Goal: Task Accomplishment & Management: Manage account settings

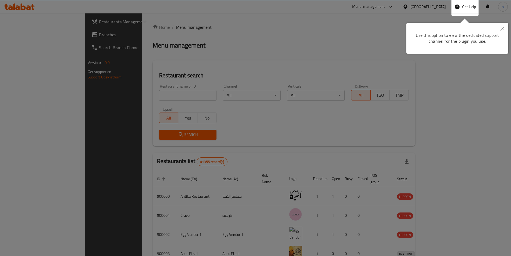
click at [440, 2] on div at bounding box center [255, 200] width 511 height 400
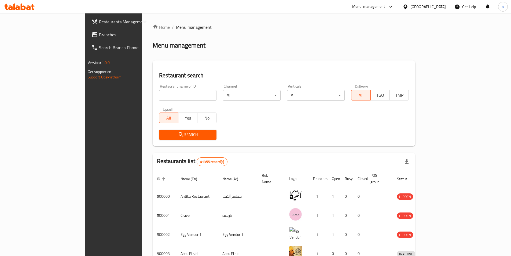
click at [437, 7] on div "[GEOGRAPHIC_DATA]" at bounding box center [427, 7] width 35 height 6
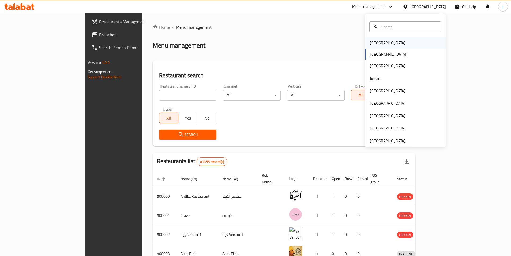
click at [393, 43] on div "[GEOGRAPHIC_DATA]" at bounding box center [405, 42] width 80 height 12
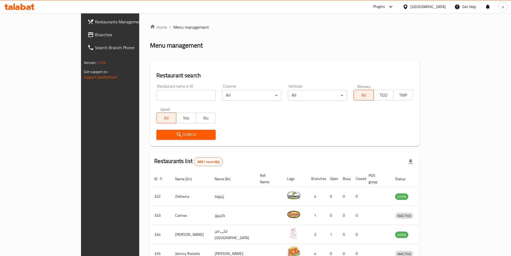
click at [156, 96] on input "search" at bounding box center [185, 95] width 59 height 11
paste input "779316"
type input "779316"
click at [188, 133] on span "Search" at bounding box center [186, 134] width 51 height 7
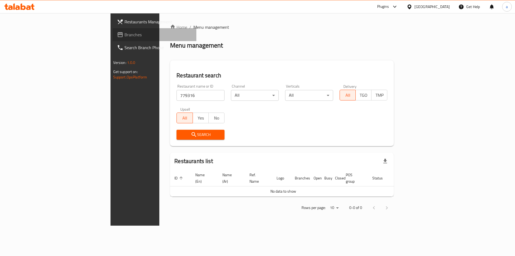
click at [124, 35] on span "Branches" at bounding box center [158, 34] width 68 height 6
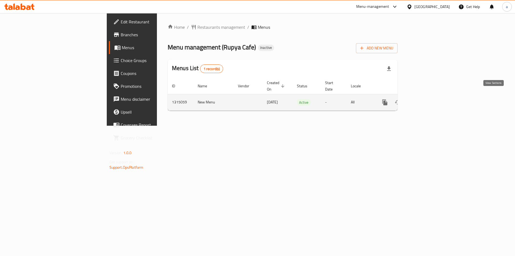
click at [427, 99] on icon "enhanced table" at bounding box center [423, 102] width 6 height 6
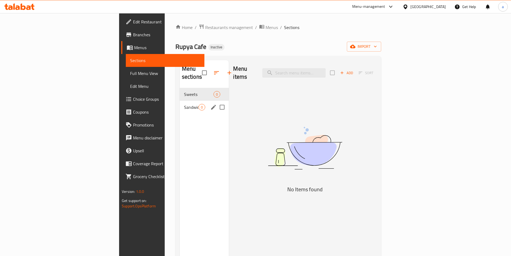
click at [216, 101] on input "Menu sections" at bounding box center [221, 106] width 11 height 11
checkbox input "true"
click at [216, 88] on input "Menu sections" at bounding box center [221, 93] width 11 height 11
checkbox input "true"
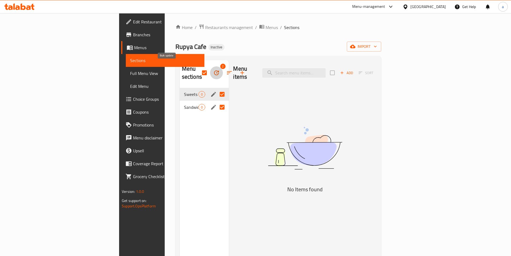
click at [210, 69] on button "button" at bounding box center [216, 72] width 13 height 13
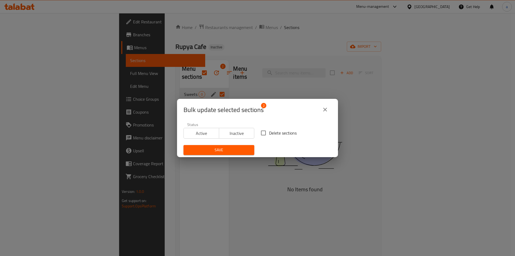
drag, startPoint x: 293, startPoint y: 137, endPoint x: 289, endPoint y: 136, distance: 4.2
click at [292, 137] on label "Delete sections" at bounding box center [277, 132] width 39 height 11
click at [269, 137] on input "Delete sections" at bounding box center [263, 132] width 11 height 11
checkbox input "true"
click at [230, 149] on span "Save" at bounding box center [219, 149] width 62 height 7
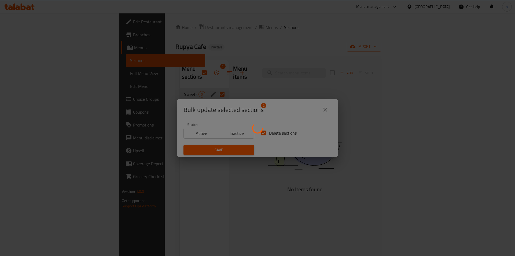
checkbox input "false"
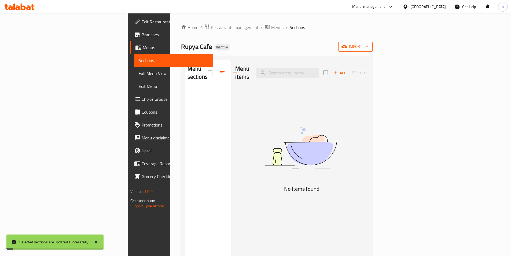
click at [372, 42] on button "import" at bounding box center [355, 47] width 34 height 10
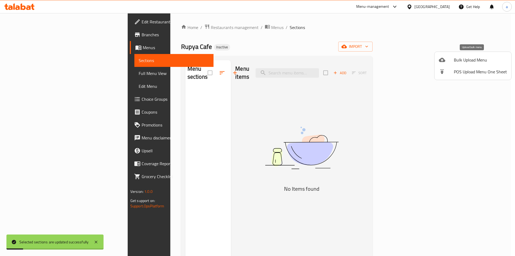
click at [450, 58] on div at bounding box center [446, 60] width 15 height 6
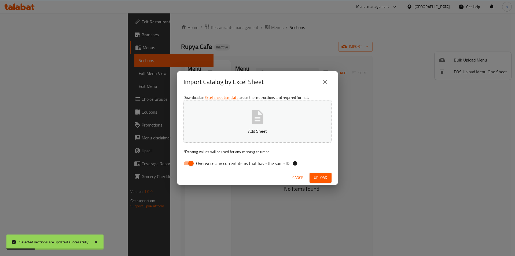
click at [235, 162] on span "Overwrite any current items that have the same ID." at bounding box center [243, 163] width 94 height 6
click at [206, 162] on input "Overwrite any current items that have the same ID." at bounding box center [191, 163] width 31 height 10
checkbox input "false"
click at [319, 174] on span "Upload" at bounding box center [320, 177] width 13 height 7
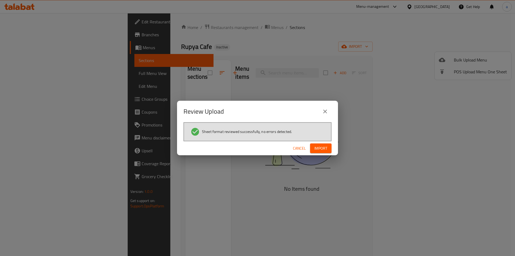
click at [320, 146] on span "Import" at bounding box center [320, 148] width 13 height 7
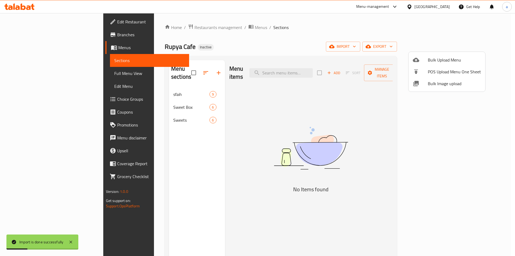
click at [51, 21] on div at bounding box center [257, 128] width 515 height 256
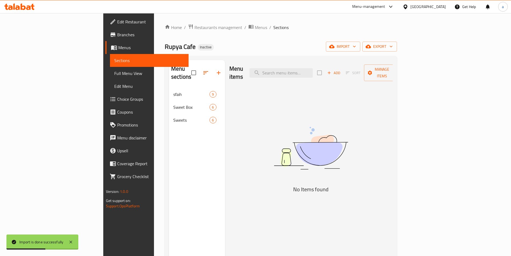
click at [117, 23] on span "Edit Restaurant" at bounding box center [150, 22] width 67 height 6
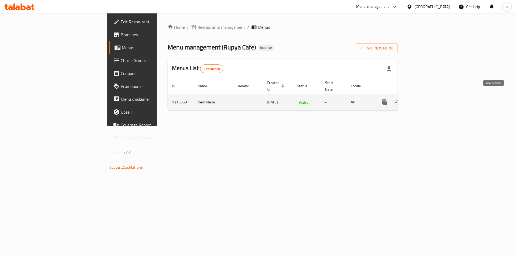
click at [427, 99] on icon "enhanced table" at bounding box center [423, 102] width 6 height 6
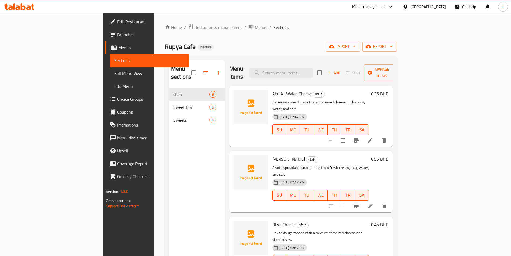
click at [114, 74] on span "Full Menu View" at bounding box center [149, 73] width 70 height 6
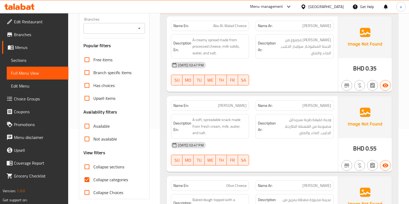
scroll to position [86, 0]
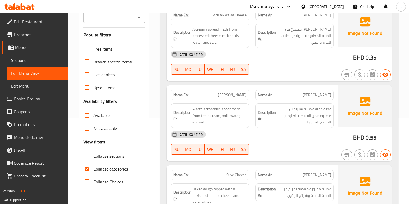
click at [119, 168] on span "Collapse categories" at bounding box center [110, 169] width 35 height 6
click at [93, 168] on input "Collapse categories" at bounding box center [86, 169] width 13 height 13
checkbox input "false"
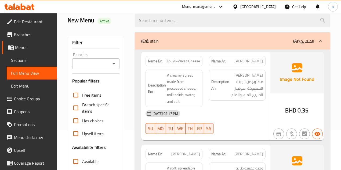
scroll to position [36, 0]
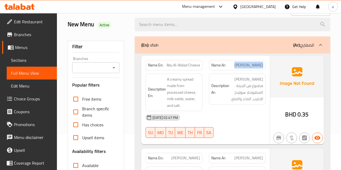
drag, startPoint x: 262, startPoint y: 64, endPoint x: 242, endPoint y: 67, distance: 19.5
click at [242, 67] on div "Name Ar: جبن أبو الولد" at bounding box center [236, 65] width 63 height 17
drag, startPoint x: 165, startPoint y: 68, endPoint x: 198, endPoint y: 67, distance: 32.2
click at [198, 67] on p "Name En: Abu Al-Walad Cheese" at bounding box center [174, 65] width 52 height 6
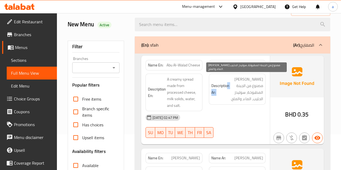
drag, startPoint x: 263, startPoint y: 81, endPoint x: 227, endPoint y: 80, distance: 35.4
click at [227, 80] on div "Description Ar: سبريد كريمي مصنوع من الجبنة المطبوخة، سوليدز الحليب، الماء، وال…" at bounding box center [237, 89] width 57 height 31
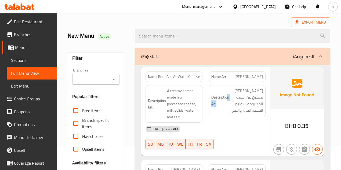
scroll to position [18, 0]
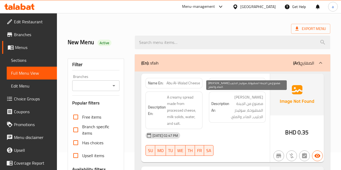
click at [235, 103] on span "سبريد كريمي مصنوع من الجبنة المطبوخة، سوليدز الحليب، الماء، والملح." at bounding box center [246, 107] width 33 height 26
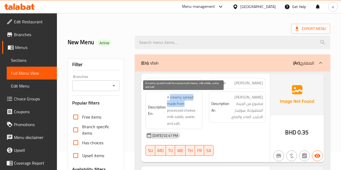
drag, startPoint x: 176, startPoint y: 95, endPoint x: 190, endPoint y: 105, distance: 16.4
click at [190, 105] on span "A creamy spread made from processed cheese, milk solids, water, and salt." at bounding box center [183, 110] width 33 height 33
click at [180, 112] on span "A creamy spread made from processed cheese, milk solids, water, and salt." at bounding box center [183, 110] width 33 height 33
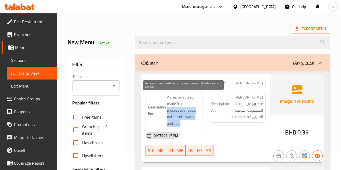
drag, startPoint x: 185, startPoint y: 108, endPoint x: 194, endPoint y: 124, distance: 18.1
click at [194, 124] on span "A creamy spread made from processed cheese, milk solids, water, and salt." at bounding box center [183, 110] width 33 height 33
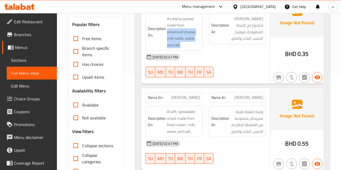
scroll to position [107, 0]
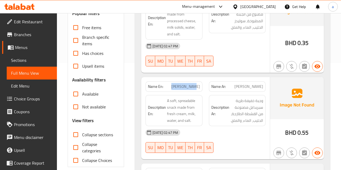
drag, startPoint x: 181, startPoint y: 87, endPoint x: 201, endPoint y: 88, distance: 20.4
click at [201, 88] on div "Name En: Kiri Cheese" at bounding box center [173, 87] width 57 height 10
drag, startPoint x: 233, startPoint y: 101, endPoint x: 254, endPoint y: 96, distance: 22.0
click at [263, 98] on span "وجبة خفيفة طرية سبريدابل مصنوعة من القشطة الطازجة، الحليب، الماء، والملح." at bounding box center [246, 111] width 33 height 26
drag, startPoint x: 159, startPoint y: 105, endPoint x: 191, endPoint y: 95, distance: 33.7
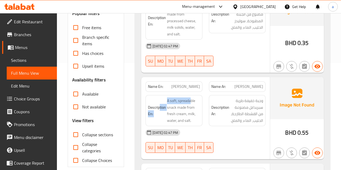
click at [191, 95] on div "Description En: A soft, spreadable snack made from fresh cream, milk, water, an…" at bounding box center [173, 110] width 57 height 31
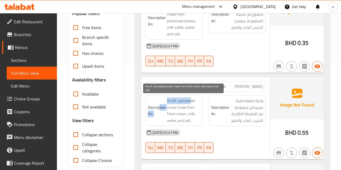
click at [187, 103] on span "A soft, spreadable snack made from fresh cream, milk, water, and salt." at bounding box center [183, 111] width 33 height 26
drag, startPoint x: 169, startPoint y: 114, endPoint x: 193, endPoint y: 117, distance: 23.6
click at [193, 117] on span "A soft, spreadable snack made from fresh cream, milk, water, and salt." at bounding box center [183, 111] width 33 height 26
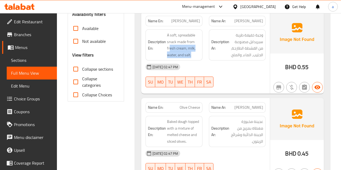
scroll to position [197, 0]
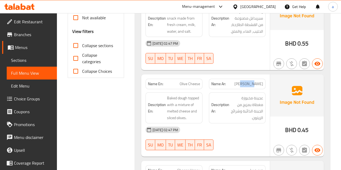
drag, startPoint x: 243, startPoint y: 79, endPoint x: 253, endPoint y: 80, distance: 10.1
click at [257, 80] on div "Name Ar: جبن زيتون" at bounding box center [237, 84] width 57 height 10
drag, startPoint x: 184, startPoint y: 86, endPoint x: 213, endPoint y: 87, distance: 28.7
click at [199, 87] on div "Name En: Olive Cheese" at bounding box center [173, 84] width 57 height 10
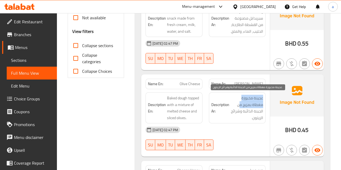
drag, startPoint x: 240, startPoint y: 100, endPoint x: 265, endPoint y: 100, distance: 24.7
click at [265, 100] on div "Description Ar: عجينة مخبوزة مغطاة بمزيج من الجبنة الذائبة وشرائح الزيتون." at bounding box center [236, 108] width 63 height 38
click at [259, 105] on span "عجينة مخبوزة مغطاة بمزيج من الجبنة الذائبة وشرائح الزيتون." at bounding box center [246, 108] width 33 height 26
drag, startPoint x: 262, startPoint y: 102, endPoint x: 214, endPoint y: 117, distance: 49.6
click at [233, 119] on span "عجينة مخبوزة مغطاة بمزيج من الجبنة الذائبة وشرائح الزيتون." at bounding box center [246, 108] width 33 height 26
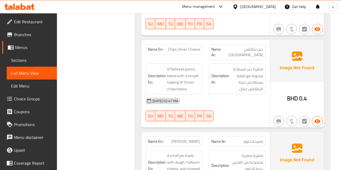
scroll to position [411, 0]
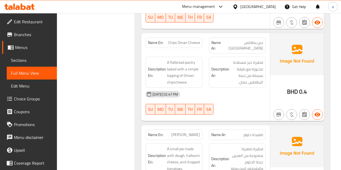
drag, startPoint x: 259, startPoint y: 39, endPoint x: 229, endPoint y: 38, distance: 29.5
click at [229, 40] on p "Name Ar: جبن بطاطس عمان" at bounding box center [237, 45] width 52 height 11
drag, startPoint x: 170, startPoint y: 39, endPoint x: 208, endPoint y: 43, distance: 38.0
click at [201, 40] on div "Name En: Chips Oman Cheese" at bounding box center [173, 43] width 57 height 10
drag, startPoint x: 237, startPoint y: 51, endPoint x: 246, endPoint y: 53, distance: 9.2
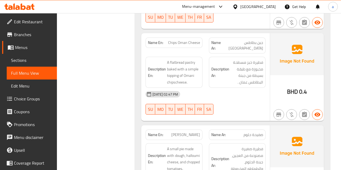
click at [237, 57] on div "Description Ar: فطيرة خبز مسطحة مخبوزة مع طبقة بسيطة من جبنة البطاطس عمان ." at bounding box center [237, 72] width 57 height 31
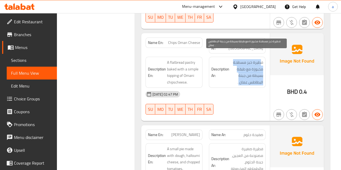
drag, startPoint x: 253, startPoint y: 54, endPoint x: 239, endPoint y: 75, distance: 25.1
click at [239, 75] on span "فطيرة خبز مسطحة مخبوزة مع طبقة بسيطة من جبنة البطاطس عمان ." at bounding box center [246, 72] width 33 height 26
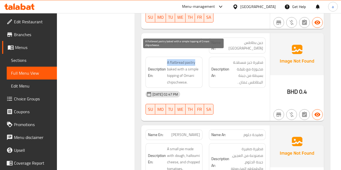
drag, startPoint x: 166, startPoint y: 55, endPoint x: 196, endPoint y: 54, distance: 29.5
click at [196, 59] on h6 "Description En: A flatbread pastry baked with a simple topping of Omani chipsch…" at bounding box center [174, 72] width 52 height 26
click at [179, 61] on span "A flatbread pastry baked with a simple topping of Omani chipscheese." at bounding box center [183, 72] width 33 height 26
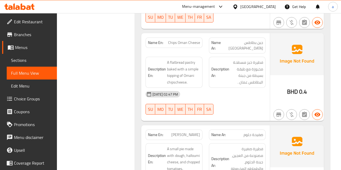
drag, startPoint x: 164, startPoint y: 65, endPoint x: 170, endPoint y: 63, distance: 6.3
click at [168, 64] on h6 "Description En: A flatbread pastry baked with a simple topping of Omani chipsch…" at bounding box center [174, 72] width 52 height 26
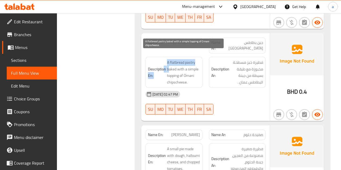
click at [168, 63] on span "A flatbread pastry baked with a simple topping of Omani chipscheese." at bounding box center [183, 72] width 33 height 26
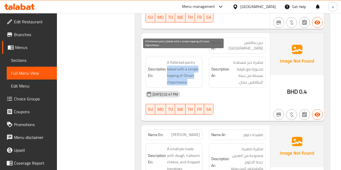
drag, startPoint x: 168, startPoint y: 63, endPoint x: 196, endPoint y: 72, distance: 29.2
click at [196, 72] on span "A flatbread pastry baked with a simple topping of Omani chipscheese." at bounding box center [183, 72] width 33 height 26
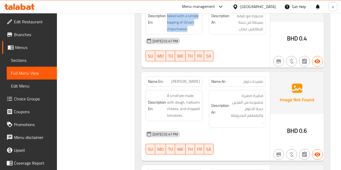
scroll to position [465, 0]
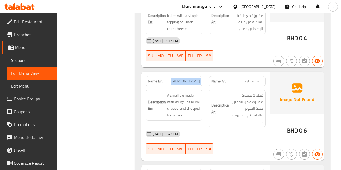
drag, startPoint x: 173, startPoint y: 76, endPoint x: 224, endPoint y: 71, distance: 51.5
click at [222, 73] on div "Name En: Halloumi safiha Name Ar: صفيحة حلوم" at bounding box center [205, 81] width 126 height 17
drag, startPoint x: 225, startPoint y: 71, endPoint x: 233, endPoint y: 75, distance: 9.5
click at [225, 79] on strong "Name Ar:" at bounding box center [218, 82] width 14 height 6
drag, startPoint x: 236, startPoint y: 77, endPoint x: 253, endPoint y: 76, distance: 16.9
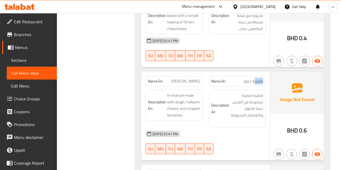
click at [253, 76] on div "Name Ar: صفيحة حلوم" at bounding box center [237, 81] width 57 height 10
drag, startPoint x: 242, startPoint y: 79, endPoint x: 252, endPoint y: 80, distance: 10.2
click at [250, 79] on div "Name En: Halloumi safiha Name Ar: صفيحة حلوم Description En: A small pie made w…" at bounding box center [205, 116] width 128 height 89
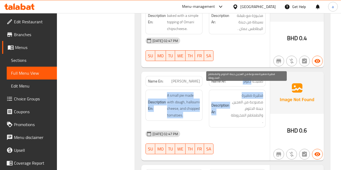
click at [262, 92] on span "فطيرة صغيرة مصنوعة من العجين، جبنة الحلوم، والطماطم المخروطة ." at bounding box center [246, 108] width 33 height 33
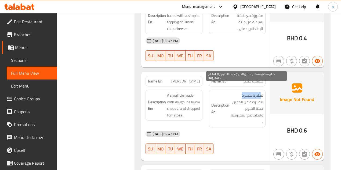
click at [258, 92] on span "فطيرة صغيرة مصنوعة من العجين، جبنة الحلوم، والطماطم المخروطة ." at bounding box center [246, 108] width 33 height 33
click at [261, 92] on span "فطيرة صغيرة مصنوعة من العجين، جبنة الحلوم، والطماطم المخروطة ." at bounding box center [246, 108] width 33 height 33
click at [262, 92] on span "فطيرة صغيرة مصنوعة من العجين، جبنة الحلوم، والطماطم المخروطة ." at bounding box center [246, 108] width 33 height 33
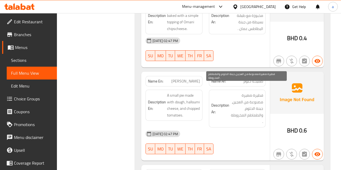
click at [245, 92] on span "فطيرة صغيرة مصنوعة من العجين، جبنة الحلوم، والطماطم المخروطة ." at bounding box center [246, 108] width 33 height 33
drag, startPoint x: 261, startPoint y: 91, endPoint x: 242, endPoint y: 92, distance: 18.8
click at [242, 92] on span "فطيرة صغيرة مصنوعة من العجين، جبنة الحلوم، والطماطم المخروطة ." at bounding box center [246, 108] width 33 height 33
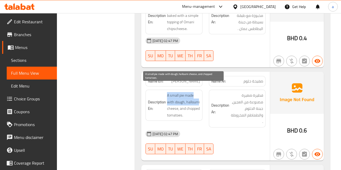
drag, startPoint x: 168, startPoint y: 90, endPoint x: 198, endPoint y: 92, distance: 30.4
click at [198, 92] on h6 "Description En: A small pie made with dough, halloumi cheese, and chopped tomat…" at bounding box center [174, 105] width 52 height 26
click at [197, 92] on span "A small pie made with dough, halloumi cheese, and chopped tomatoes." at bounding box center [183, 105] width 33 height 26
click at [201, 97] on div "Description En: A small pie made with dough, halloumi cheese, and chopped tomat…" at bounding box center [173, 105] width 57 height 31
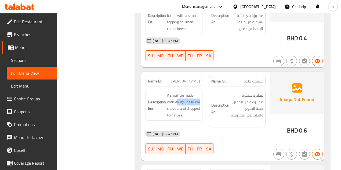
click at [201, 97] on div "Description En: A small pie made with dough, halloumi cheese, and chopped tomat…" at bounding box center [173, 105] width 57 height 31
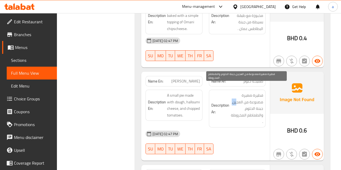
drag, startPoint x: 230, startPoint y: 95, endPoint x: 233, endPoint y: 96, distance: 3.0
click at [230, 96] on span "فطيرة صغيرة مصنوعة من العجين، جبنة الحلوم، والطماطم المخروطة ." at bounding box center [246, 108] width 33 height 33
click at [253, 100] on span "فطيرة صغيرة مصنوعة من العجين، جبنة الحلوم، والطماطم المخروطة ." at bounding box center [246, 108] width 33 height 33
drag, startPoint x: 262, startPoint y: 100, endPoint x: 238, endPoint y: 98, distance: 24.5
click at [238, 98] on span "فطيرة صغيرة مصنوعة من العجين، جبنة الحلوم، والطماطم المخروطة ." at bounding box center [246, 108] width 33 height 33
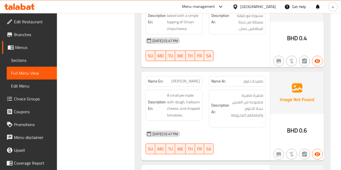
drag, startPoint x: 202, startPoint y: 110, endPoint x: 187, endPoint y: 106, distance: 15.6
click at [201, 110] on div "Description En: A small pie made with dough, halloumi cheese, and chopped tomat…" at bounding box center [173, 105] width 57 height 31
drag, startPoint x: 169, startPoint y: 102, endPoint x: 199, endPoint y: 106, distance: 30.6
click at [200, 105] on div "Description En: A small pie made with dough, halloumi cheese, and chopped tomat…" at bounding box center [173, 105] width 57 height 31
drag, startPoint x: 199, startPoint y: 106, endPoint x: 211, endPoint y: 107, distance: 11.8
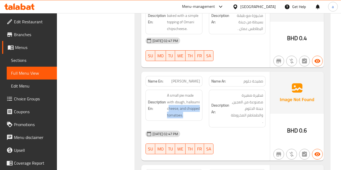
click at [199, 106] on span "A small pie made with dough, halloumi cheese, and chopped tomatoes." at bounding box center [183, 105] width 33 height 26
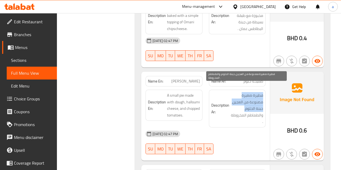
drag, startPoint x: 265, startPoint y: 106, endPoint x: 223, endPoint y: 102, distance: 42.6
click at [223, 102] on div "Description Ar: فطيرة صغيرة مصنوعة من العجين، جبنة الحلوم، والطماطم المخروطة ." at bounding box center [237, 109] width 57 height 38
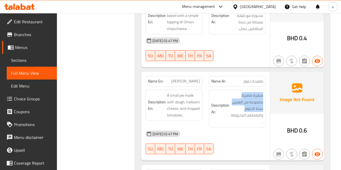
click at [223, 102] on strong "Description Ar:" at bounding box center [220, 108] width 18 height 13
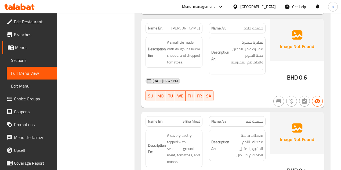
scroll to position [554, 0]
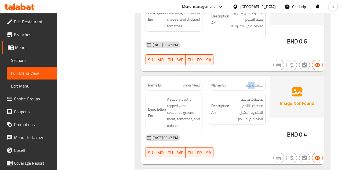
click at [254, 82] on div "Name Ar: صفيحة لحم" at bounding box center [237, 85] width 57 height 10
click at [258, 83] on span "صفيحة لحم" at bounding box center [253, 86] width 17 height 6
drag, startPoint x: 185, startPoint y: 76, endPoint x: 199, endPoint y: 76, distance: 13.9
click at [199, 83] on span "Sfiha Meat" at bounding box center [190, 86] width 17 height 6
click at [197, 83] on span "Sfiha Meat" at bounding box center [190, 86] width 17 height 6
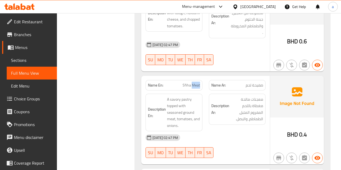
click at [197, 83] on span "Sfiha Meat" at bounding box center [190, 86] width 17 height 6
click at [187, 83] on span "Sfiha Meat" at bounding box center [190, 86] width 17 height 6
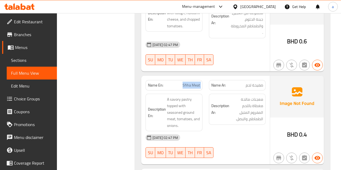
click at [187, 83] on span "Sfiha Meat" at bounding box center [190, 86] width 17 height 6
copy span "Sfiha Meat"
click at [32, 64] on link "Sections" at bounding box center [32, 60] width 50 height 13
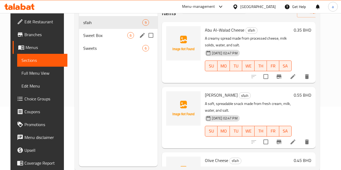
scroll to position [57, 0]
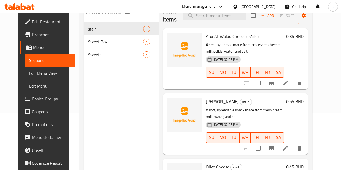
click at [121, 85] on div "Menu sections sfaih 9 Sweet Box 6 Sweets 6" at bounding box center [121, 88] width 75 height 170
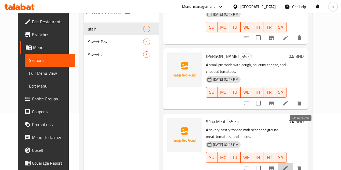
click at [287, 166] on icon at bounding box center [285, 168] width 5 height 5
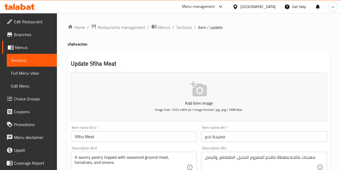
drag, startPoint x: 188, startPoint y: 25, endPoint x: 205, endPoint y: 41, distance: 22.9
click at [188, 25] on span "Sections" at bounding box center [183, 27] width 15 height 6
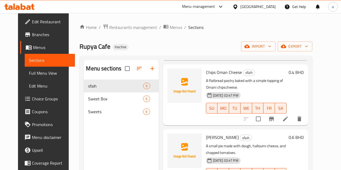
scroll to position [289, 0]
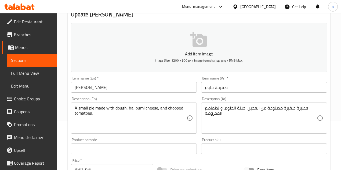
scroll to position [54, 0]
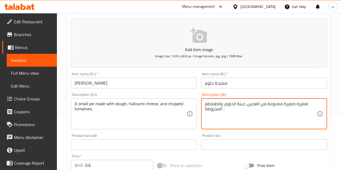
click at [216, 110] on textarea "فطيرة صغيرة مصنوعة من العجين، جبنة الحلوم، والطماطم المخروطة ." at bounding box center [261, 113] width 112 height 25
type textarea "فطيرة صغيرة مصنوعة من العجين، جبنة الحلوم، والطماطم المفرومة ."
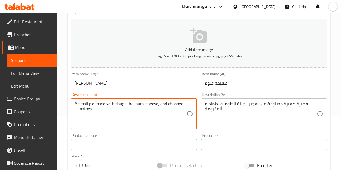
click at [178, 105] on textarea "A small pie made with dough, halloumi cheese, and chopped tomatoes." at bounding box center [131, 113] width 112 height 25
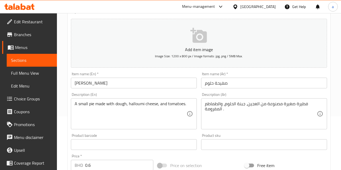
click at [167, 105] on textarea "A small pie made with dough, halloumi cheese, and tomatoes." at bounding box center [131, 113] width 112 height 25
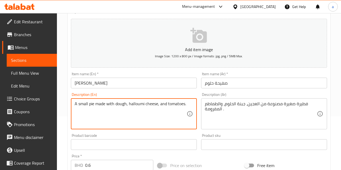
paste textarea "Minced"
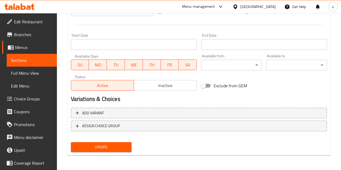
type textarea "A small pie made with dough, halloumi cheese, and Minced tomatoes."
click at [118, 149] on span "Update" at bounding box center [101, 147] width 52 height 7
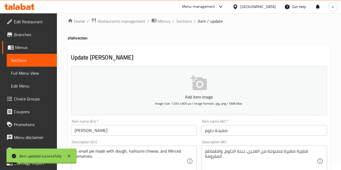
scroll to position [0, 0]
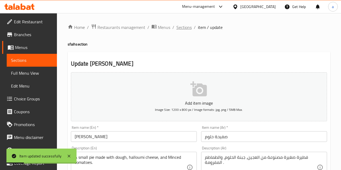
click at [187, 25] on span "Sections" at bounding box center [183, 27] width 15 height 6
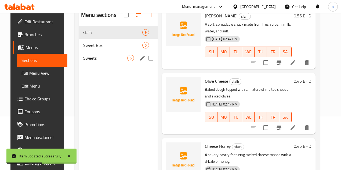
scroll to position [256, 0]
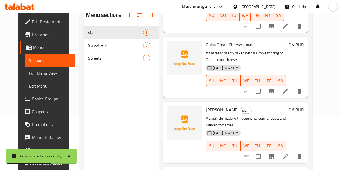
click at [29, 72] on span "Full Menu View" at bounding box center [50, 73] width 42 height 6
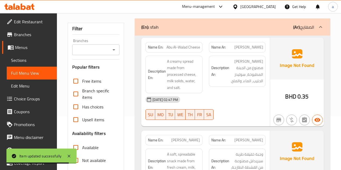
scroll to position [481, 0]
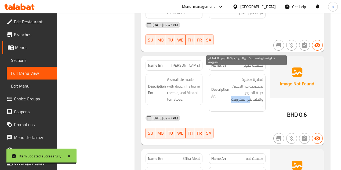
drag, startPoint x: 242, startPoint y: 92, endPoint x: 253, endPoint y: 90, distance: 11.3
click at [251, 90] on span "فطيرة صغيرة مصنوعة من العجين، جبنة الحلوم، والطماطم المفرومة ." at bounding box center [246, 92] width 33 height 33
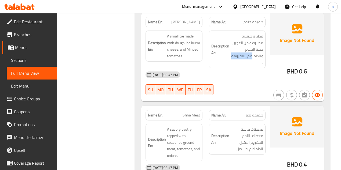
scroll to position [534, 0]
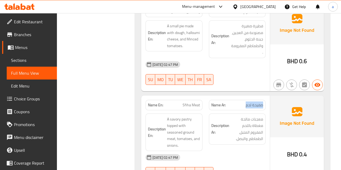
drag, startPoint x: 242, startPoint y: 96, endPoint x: 264, endPoint y: 94, distance: 22.1
click at [264, 100] on div "Name Ar: صفيحة لحم" at bounding box center [237, 105] width 57 height 10
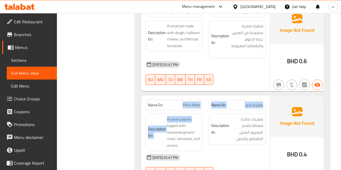
drag, startPoint x: 179, startPoint y: 99, endPoint x: 192, endPoint y: 103, distance: 13.5
click at [192, 103] on div "Name En: Sfiha Meat Name Ar: صفيحة لحم Description En: A savory pastry topped w…" at bounding box center [205, 140] width 128 height 89
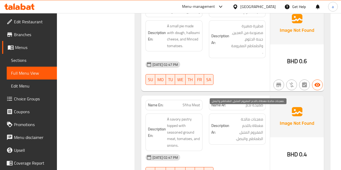
click at [250, 116] on span "معجنات مالحة مغطاة باللحم المفروم المتبل، الطماطم، والبصل." at bounding box center [246, 129] width 33 height 26
drag, startPoint x: 259, startPoint y: 111, endPoint x: 239, endPoint y: 109, distance: 20.3
click at [239, 116] on span "معجنات مالحة مغطاة باللحم المفروم المتبل، الطماطم، والبصل." at bounding box center [246, 129] width 33 height 26
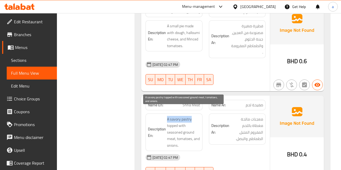
drag, startPoint x: 163, startPoint y: 112, endPoint x: 203, endPoint y: 111, distance: 40.0
click at [203, 111] on div "Description En: A savory pastry topped with seasoned ground meat, tomatoes, and…" at bounding box center [173, 132] width 63 height 44
click at [174, 121] on span "A savory pastry topped with seasoned ground meat, tomatoes, and onions." at bounding box center [183, 132] width 33 height 33
drag, startPoint x: 160, startPoint y: 116, endPoint x: 193, endPoint y: 109, distance: 34.2
click at [193, 116] on h6 "Description En: A savory pastry topped with seasoned ground meat, tomatoes, and…" at bounding box center [174, 132] width 52 height 33
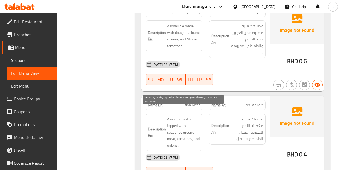
click at [188, 116] on span "A savory pastry topped with seasoned ground meat, tomatoes, and onions." at bounding box center [183, 132] width 33 height 33
drag, startPoint x: 163, startPoint y: 112, endPoint x: 239, endPoint y: 113, distance: 75.4
click at [204, 111] on div "Description En: A savory pastry topped with seasoned ground meat, tomatoes, and…" at bounding box center [173, 132] width 63 height 44
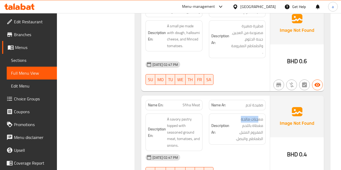
drag, startPoint x: 259, startPoint y: 106, endPoint x: 238, endPoint y: 109, distance: 20.9
click at [239, 114] on div "Description Ar: معجنات مالحة مغطاة باللحم المفروم المتبل، الطماطم، والبصل." at bounding box center [237, 129] width 57 height 31
click at [240, 116] on span "معجنات مالحة مغطاة باللحم المفروم المتبل، الطماطم، والبصل." at bounding box center [246, 129] width 33 height 26
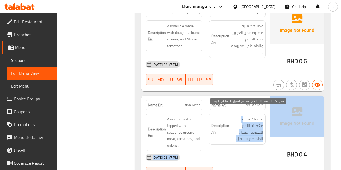
drag, startPoint x: 242, startPoint y: 112, endPoint x: 271, endPoint y: 110, distance: 28.7
click at [272, 110] on div "Name En: Sfiha Meat Name Ar: صفيحة لحم Description En: A savory pastry topped w…" at bounding box center [232, 140] width 182 height 89
click at [255, 121] on span "معجنات مالحة مغطاة باللحم المفروم المتبل، الطماطم، والبصل." at bounding box center [246, 129] width 33 height 26
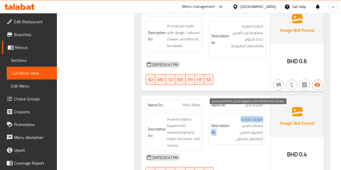
drag, startPoint x: 263, startPoint y: 119, endPoint x: 251, endPoint y: 120, distance: 11.9
click at [232, 117] on span "معجنات مالحة مغطاة باللحم المفروم المتبل، الطماطم، والبصل." at bounding box center [246, 129] width 33 height 26
click at [252, 120] on span "معجنات مالحة مغطاة باللحم المفروم المتبل، الطماطم، والبصل." at bounding box center [246, 129] width 33 height 26
drag, startPoint x: 257, startPoint y: 124, endPoint x: 240, endPoint y: 126, distance: 17.3
click at [240, 126] on span "معجنات مالحة مغطاة باللحم المفروم المتبل، الطماطم، والبصل." at bounding box center [246, 129] width 33 height 26
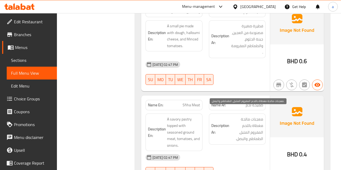
click at [241, 128] on span "معجنات مالحة مغطاة باللحم المفروم المتبل، الطماطم، والبصل." at bounding box center [246, 129] width 33 height 26
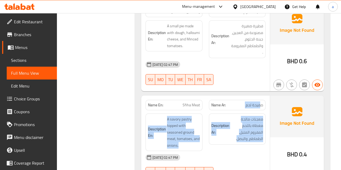
drag, startPoint x: 251, startPoint y: 129, endPoint x: 237, endPoint y: 104, distance: 29.0
click at [260, 110] on div "Description Ar: معجنات مالحة مغطاة باللحم المفروم المتبل، الطماطم، والبصل." at bounding box center [236, 132] width 63 height 44
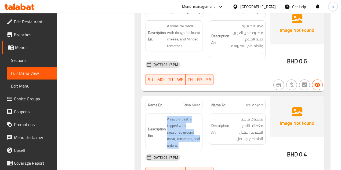
drag, startPoint x: 161, startPoint y: 110, endPoint x: 202, endPoint y: 139, distance: 49.4
click at [202, 139] on div "Description En: A savory pastry topped with seasoned ground meat, tomatoes, and…" at bounding box center [173, 133] width 57 height 38
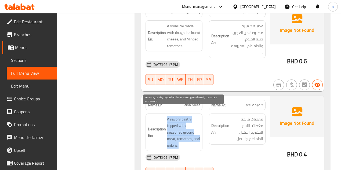
click at [180, 134] on span "A savory pastry topped with seasoned ground meat, tomatoes, and onions." at bounding box center [183, 132] width 33 height 33
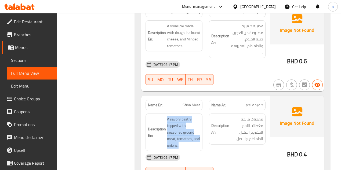
drag, startPoint x: 187, startPoint y: 137, endPoint x: 161, endPoint y: 110, distance: 36.4
click at [161, 116] on h6 "Description En: A savory pastry topped with seasoned ground meat, tomatoes, and…" at bounding box center [174, 132] width 52 height 33
drag, startPoint x: 165, startPoint y: 110, endPoint x: 214, endPoint y: 127, distance: 52.2
click at [186, 141] on div "Description En: A savory pastry topped with seasoned ground meat, tomatoes, and…" at bounding box center [173, 133] width 57 height 38
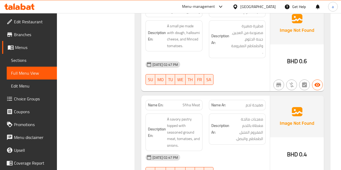
click at [222, 125] on strong "Description Ar:" at bounding box center [220, 129] width 18 height 13
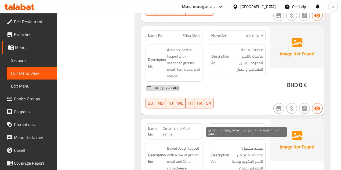
scroll to position [641, 0]
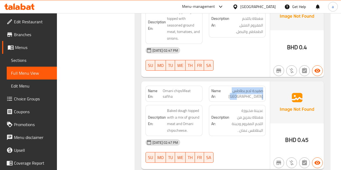
drag, startPoint x: 248, startPoint y: 88, endPoint x: 262, endPoint y: 79, distance: 16.8
click at [262, 86] on div "Name Ar: صفيحة لحم بطاطس عمان" at bounding box center [237, 94] width 57 height 16
drag, startPoint x: 174, startPoint y: 91, endPoint x: 163, endPoint y: 82, distance: 14.5
click at [163, 88] on span "Omani chipsMeat safiha" at bounding box center [181, 93] width 37 height 11
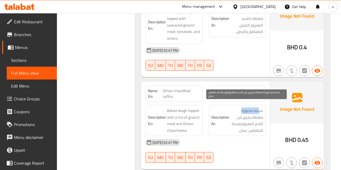
drag, startPoint x: 238, startPoint y: 102, endPoint x: 260, endPoint y: 101, distance: 21.5
click at [260, 108] on span "عجينة مخبوزة مغطاة بمزيج من اللحم المفروم وجبنة البطاطس عمان ." at bounding box center [246, 121] width 33 height 26
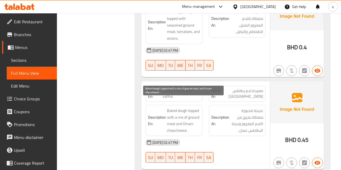
drag, startPoint x: 187, startPoint y: 110, endPoint x: 163, endPoint y: 105, distance: 24.6
click at [181, 110] on span "Baked dough topped with a mix of ground meat and Omani chipscheese." at bounding box center [183, 121] width 33 height 26
drag, startPoint x: 175, startPoint y: 104, endPoint x: 201, endPoint y: 100, distance: 26.0
click at [201, 105] on div "Description En: Baked dough topped with a mix of ground meat and Omani chipsche…" at bounding box center [173, 120] width 57 height 31
drag, startPoint x: 191, startPoint y: 107, endPoint x: 184, endPoint y: 109, distance: 7.4
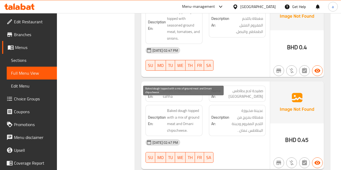
click at [191, 108] on span "Baked dough topped with a mix of ground meat and Omani chipscheese." at bounding box center [183, 121] width 33 height 26
drag, startPoint x: 181, startPoint y: 110, endPoint x: 197, endPoint y: 116, distance: 17.2
click at [198, 115] on span "Baked dough topped with a mix of ground meat and Omani chipscheese." at bounding box center [183, 121] width 33 height 26
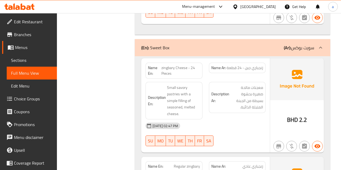
scroll to position [874, 0]
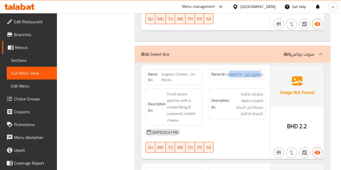
drag, startPoint x: 229, startPoint y: 64, endPoint x: 261, endPoint y: 64, distance: 31.4
click at [261, 72] on span "زنجباري جبن - 24 قطعة" at bounding box center [244, 75] width 36 height 6
drag, startPoint x: 171, startPoint y: 70, endPoint x: 158, endPoint y: 68, distance: 13.0
click at [158, 72] on p "Name En: zingbary Cheese - 24 Pieces" at bounding box center [174, 77] width 52 height 11
drag, startPoint x: 177, startPoint y: 69, endPoint x: 179, endPoint y: 72, distance: 3.7
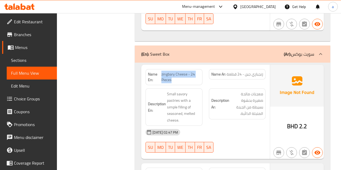
click at [177, 72] on span "zingbary Cheese - 24 Pieces" at bounding box center [180, 77] width 39 height 11
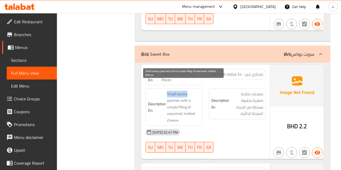
drag, startPoint x: 165, startPoint y: 85, endPoint x: 199, endPoint y: 84, distance: 34.6
click at [198, 91] on h6 "Description En: Small savory pastries with a simple filling of seasoned, melted…" at bounding box center [174, 107] width 52 height 33
drag, startPoint x: 262, startPoint y: 83, endPoint x: 246, endPoint y: 84, distance: 16.7
click at [250, 91] on span "معجنات مالحة صغيرة بحشوة بسيطة من الجبنة المتبلة الذائبة." at bounding box center [246, 104] width 33 height 26
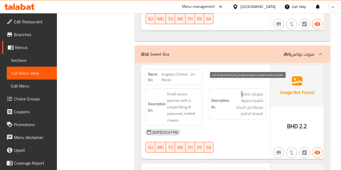
drag, startPoint x: 243, startPoint y: 84, endPoint x: 240, endPoint y: 84, distance: 3.0
click at [240, 91] on span "معجنات مالحة صغيرة بحشوة بسيطة من الجبنة المتبلة الذائبة." at bounding box center [246, 104] width 33 height 26
drag, startPoint x: 254, startPoint y: 86, endPoint x: 262, endPoint y: 90, distance: 9.6
click at [269, 87] on div "Name En: zingbary Cheese - 24 Pieces Name Ar: زنجباري جبن - 24 قطعة Description…" at bounding box center [205, 112] width 128 height 95
drag, startPoint x: 253, startPoint y: 97, endPoint x: 264, endPoint y: 94, distance: 11.5
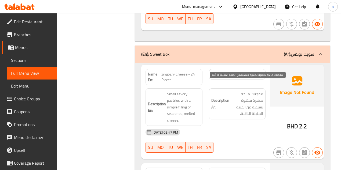
click at [255, 97] on span "معجنات مالحة صغيرة بحشوة بسيطة من الجبنة المتبلة الذائبة." at bounding box center [246, 104] width 33 height 26
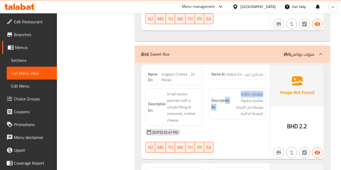
drag, startPoint x: 264, startPoint y: 94, endPoint x: 225, endPoint y: 91, distance: 39.2
click at [225, 91] on div "Description Ar: معجنات مالحة صغيرة بحشوة بسيطة من الجبنة المتبلة الذائبة." at bounding box center [237, 103] width 57 height 31
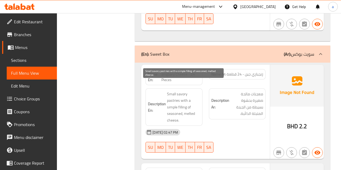
drag, startPoint x: 185, startPoint y: 99, endPoint x: 166, endPoint y: 94, distance: 19.4
click at [179, 98] on span "Small savory pastries with a simple filling of seasoned, melted cheese." at bounding box center [183, 107] width 33 height 33
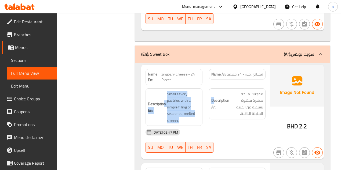
drag, startPoint x: 163, startPoint y: 93, endPoint x: 180, endPoint y: 95, distance: 16.8
click at [208, 88] on div "Description En: Small savory pastries with a simple filling of seasoned, melted…" at bounding box center [205, 107] width 126 height 44
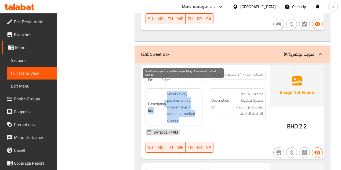
drag, startPoint x: 180, startPoint y: 95, endPoint x: 168, endPoint y: 101, distance: 12.7
click at [179, 96] on span "Small savory pastries with a simple filling of seasoned, melted cheese." at bounding box center [183, 107] width 33 height 33
click at [166, 101] on h6 "Description En: Small savory pastries with a simple filling of seasoned, melted…" at bounding box center [174, 107] width 52 height 33
drag, startPoint x: 165, startPoint y: 105, endPoint x: 206, endPoint y: 110, distance: 41.6
click at [194, 111] on h6 "Description En: Small savory pastries with a simple filling of seasoned, melted…" at bounding box center [174, 107] width 52 height 33
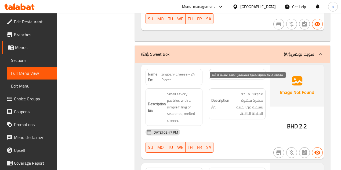
click at [259, 93] on span "معجنات مالحة صغيرة بحشوة بسيطة من الجبنة المتبلة الذائبة." at bounding box center [246, 104] width 33 height 26
drag, startPoint x: 259, startPoint y: 95, endPoint x: 239, endPoint y: 105, distance: 22.8
click at [239, 105] on div "Description Ar: معجنات مالحة صغيرة بحشوة بسيطة من الجبنة المتبلة الذائبة." at bounding box center [236, 107] width 63 height 44
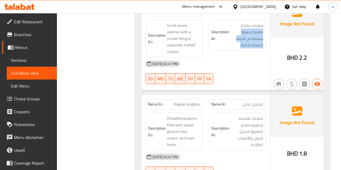
scroll to position [945, 0]
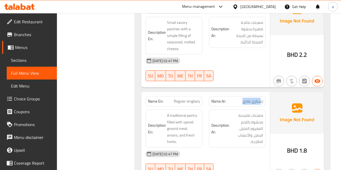
drag, startPoint x: 261, startPoint y: 91, endPoint x: 243, endPoint y: 91, distance: 17.4
click at [244, 99] on span "زنجباري عادي" at bounding box center [252, 102] width 21 height 6
drag
click at [212, 96] on div "Name En: Regular zingbary Name Ar: زنجباري عادي" at bounding box center [205, 101] width 126 height 17
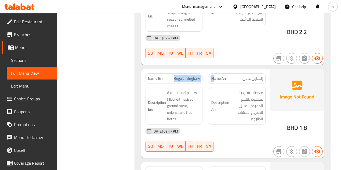
scroll to position [981, 0]
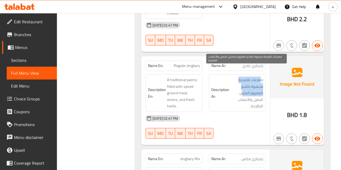
click at [241, 85] on span "معجنات تقليدية محشوة باللحم المفروم المتبل، البصل، والأعشاب الطازجة." at bounding box center [246, 93] width 33 height 33
click at [249, 95] on span "معجنات تقليدية محشوة باللحم المفروم المتبل، البصل، والأعشاب الطازجة." at bounding box center [246, 93] width 33 height 33
click at [258, 91] on span "معجنات تقليدية محشوة باللحم المفروم المتبل، البصل، والأعشاب الطازجة." at bounding box center [246, 93] width 33 height 33
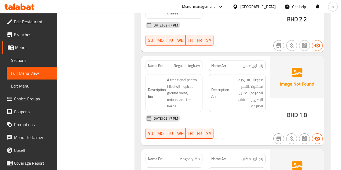
click at [171, 93] on h6 "Description En: A traditional pastry filled with spiced ground meat, onions, an…" at bounding box center [174, 93] width 52 height 33
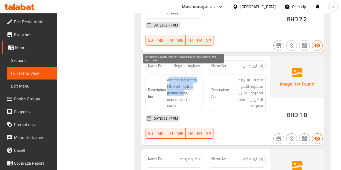
click at [183, 81] on span "A traditional pastry filled with spiced ground meat, onions, and fresh herbs." at bounding box center [183, 93] width 33 height 33
click at [169, 80] on span "A traditional pastry filled with spiced ground meat, onions, and fresh herbs." at bounding box center [183, 93] width 33 height 33
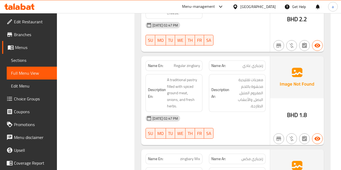
click at [163, 87] on strong "Description En:" at bounding box center [157, 93] width 18 height 13
click at [172, 88] on h6 "Description En: A traditional pastry filled with spiced ground meat, onions, an…" at bounding box center [174, 93] width 52 height 33
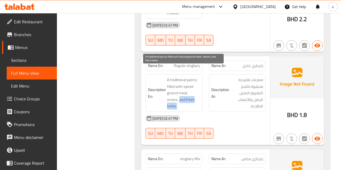
click at [171, 95] on span "A traditional pastry filled with spiced ground meat, onions, and fresh herbs." at bounding box center [183, 93] width 33 height 33
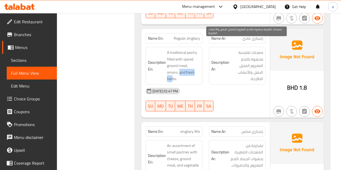
scroll to position [1035, 0]
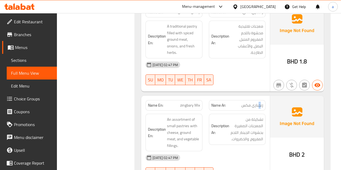
click at [249, 103] on span "زنجباري مكس" at bounding box center [252, 106] width 22 height 6
click at [198, 100] on div "Name En: zingbary Mix" at bounding box center [173, 105] width 57 height 10
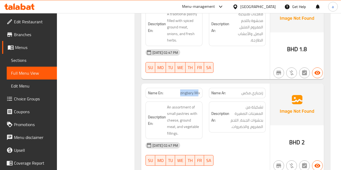
scroll to position [1053, 0]
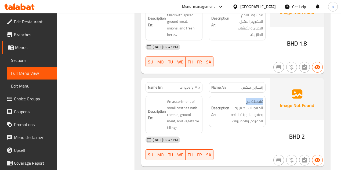
click at [234, 98] on span "تشكيلة من المعجنات الصغيرة بحشوات الجبنة، اللحم المفروم، والخضروات." at bounding box center [246, 111] width 33 height 26
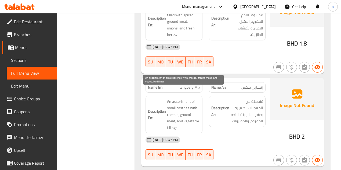
click at [174, 98] on span "An assortment of small pastries with cheese, ground meat, and vegetable filling…" at bounding box center [183, 114] width 33 height 33
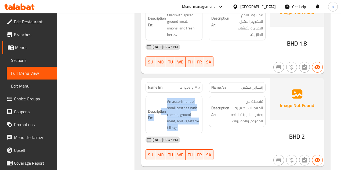
click at [203, 102] on div "Description En: An assortment of small pastries with cheese, ground meat, and v…" at bounding box center [173, 115] width 63 height 44
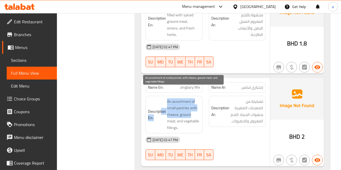
click at [181, 104] on span "An assortment of small pastries with cheese, ground meat, and vegetable filling…" at bounding box center [183, 114] width 33 height 33
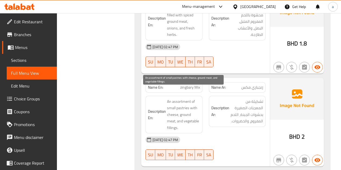
click at [200, 108] on span "An assortment of small pastries with cheese, ground meat, and vegetable filling…" at bounding box center [183, 114] width 33 height 33
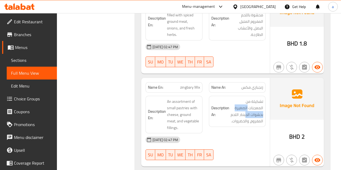
click at [244, 104] on div "Description Ar: تشكيلة من المعجنات الصغيرة بحشوات الجبنة، اللحم المفروم، والخضر…" at bounding box center [237, 111] width 57 height 31
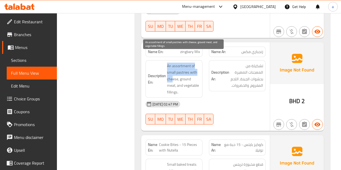
click at [175, 72] on h6 "Description En: An assortment of small pastries with cheese, ground meat, and v…" at bounding box center [174, 79] width 52 height 33
click at [194, 84] on h6 "Description En: An assortment of small pastries with cheese, ground meat, and v…" at bounding box center [174, 79] width 52 height 33
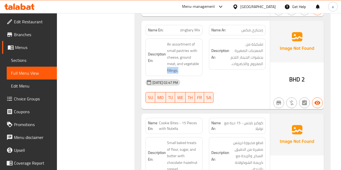
scroll to position [1142, 0]
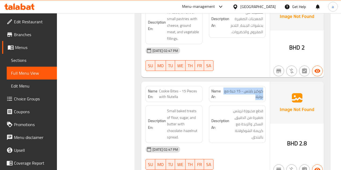
click at [228, 86] on div "Name Ar: كوكيز بايتس - 15 حبة مع نوتيلا" at bounding box center [237, 94] width 57 height 16
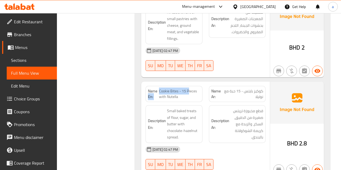
click at [189, 88] on p "Name En: Cookie Bites - 15 Pieces with Nutella" at bounding box center [174, 93] width 52 height 11
click at [190, 88] on span "Cookie Bites - 15 Pieces with Nutella" at bounding box center [179, 93] width 41 height 11
click at [182, 88] on span "Cookie Bites - 15 Pieces with Nutella" at bounding box center [179, 93] width 41 height 11
click at [186, 88] on span "Cookie Bites - 15 Pieces with Nutella" at bounding box center [179, 93] width 41 height 11
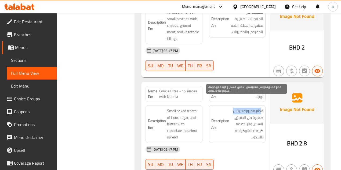
click at [227, 108] on h6 "Description Ar: قطع مخبوزة تريتس صغيرة من الدقيق، السكر، والزبدة مع كريمة الشوك…" at bounding box center [237, 124] width 52 height 33
click at [239, 110] on span "قطع مخبوزة تريتس صغيرة من الدقيق، السكر، والزبدة مع كريمة الشوكولاتة بالبندق." at bounding box center [246, 124] width 33 height 33
click at [222, 108] on h6 "Description Ar: قطع مخبوزة تريتس صغيرة من الدقيق، السكر، والزبدة مع كريمة الشوك…" at bounding box center [237, 124] width 52 height 33
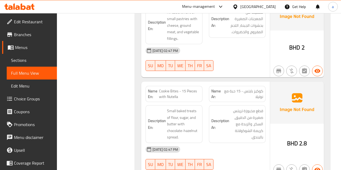
click at [160, 105] on div "Description En: Small baked treats of flour, sugar, and butter with chocolate-h…" at bounding box center [173, 124] width 57 height 38
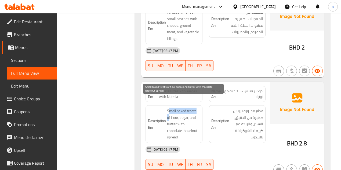
click at [171, 108] on span "Small baked treats of flour, sugar, and butter with chocolate-hazelnut spread." at bounding box center [183, 124] width 33 height 33
click at [188, 105] on div "Description En: Small baked treats of flour, sugar, and butter with chocolate-h…" at bounding box center [173, 124] width 57 height 38
click at [175, 108] on span "Small baked treats of flour, sugar, and butter with chocolate-hazelnut spread." at bounding box center [183, 124] width 33 height 33
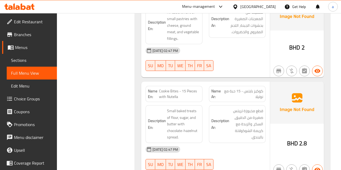
click at [163, 108] on h6 "Description En: Small baked treats of flour, sugar, and butter with chocolate-h…" at bounding box center [174, 124] width 52 height 33
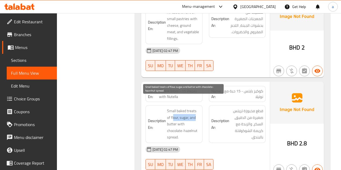
click at [200, 108] on span "Small baked treats of flour, sugar, and butter with chocolate-hazelnut spread." at bounding box center [183, 124] width 33 height 33
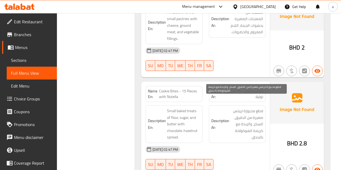
click at [239, 108] on span "قطع مخبوزة تريتس صغيرة من الدقيق، السكر، والزبدة مع كريمة الشوكولاتة بالبندق." at bounding box center [246, 124] width 33 height 33
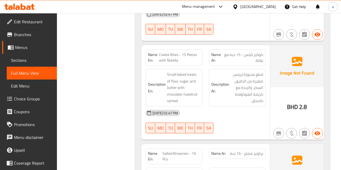
scroll to position [1213, 0]
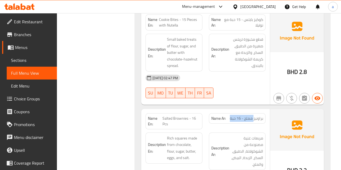
click at [254, 113] on div "Name Ar: براونيز مملح - 16 حبة" at bounding box center [237, 118] width 57 height 10
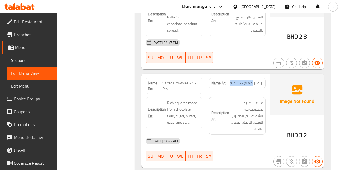
scroll to position [1249, 0]
click at [190, 80] on span "Salted Brownies - 16 Pcs" at bounding box center [181, 85] width 38 height 11
click at [188, 80] on span "Salted Brownies - 16 Pcs" at bounding box center [181, 85] width 38 height 11
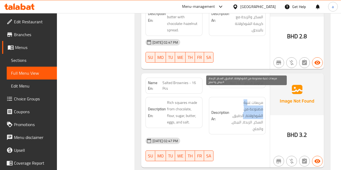
click at [242, 108] on span "مربعات غنية مصنوعة من الشوكولاتة، الدقيق، السكر، الزبدة، البيض، والملح." at bounding box center [246, 115] width 33 height 33
click at [243, 113] on span "مربعات غنية مصنوعة من الشوكولاتة، الدقيق، السكر، الزبدة، البيض، والملح." at bounding box center [246, 115] width 33 height 33
click at [236, 123] on div "Description Ar: مربعات غنية مصنوعة من الشوكولاتة، الدقيق، السكر، الزبدة، البيض،…" at bounding box center [237, 116] width 57 height 38
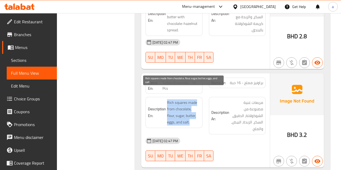
click at [197, 113] on span "Rich squares made from chocolate, flour, sugar, butter, eggs, and salt." at bounding box center [183, 112] width 33 height 26
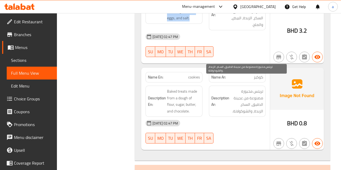
scroll to position [1356, 0]
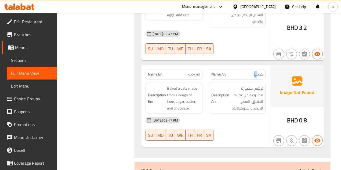
click at [257, 72] on p "Name Ar: كوكيز" at bounding box center [237, 75] width 52 height 6
click at [198, 69] on div "Name En: cookies" at bounding box center [173, 74] width 57 height 10
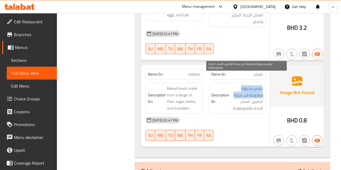
click at [229, 86] on h6 "Description Ar: تريتس مخبوزة مصنوعة من عجينة الدقيق، السكر، الزبدة، والشوكولاتة." at bounding box center [237, 98] width 52 height 26
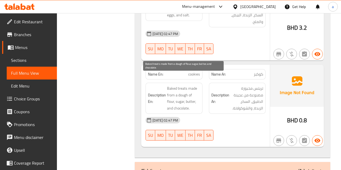
click at [177, 88] on span "Baked treats made from a dough of flour, sugar, butter, and chocolate." at bounding box center [183, 98] width 33 height 26
click at [194, 85] on h6 "Description En: Baked treats made from a dough of flour, sugar, butter, and cho…" at bounding box center [174, 98] width 52 height 26
click at [192, 85] on span "Baked treats made from a dough of flour, sugar, butter, and chocolate." at bounding box center [183, 98] width 33 height 26
click at [191, 85] on span "Baked treats made from a dough of flour, sugar, butter, and chocolate." at bounding box center [183, 98] width 33 height 26
click at [185, 88] on span "Baked treats made from a dough of flour, sugar, butter, and chocolate." at bounding box center [183, 98] width 33 height 26
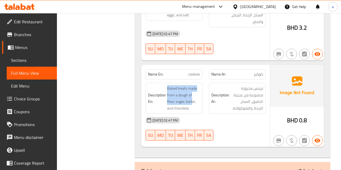
click at [193, 90] on h6 "Description En: Baked treats made from a dough of flour, sugar, butter, and cho…" at bounding box center [174, 98] width 52 height 26
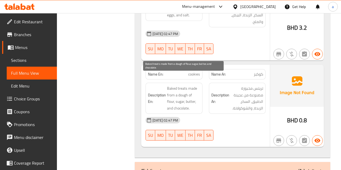
click at [186, 97] on span "Baked treats made from a dough of flour, sugar, butter, and chocolate." at bounding box center [183, 98] width 33 height 26
click at [169, 99] on span "Baked treats made from a dough of flour, sugar, butter, and chocolate." at bounding box center [183, 98] width 33 height 26
click at [194, 98] on span "Baked treats made from a dough of flour, sugar, butter, and chocolate." at bounding box center [183, 98] width 33 height 26
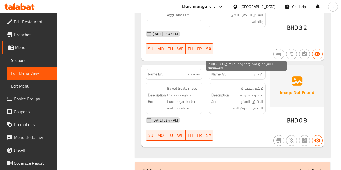
click at [241, 92] on span "تريتس مخبوزة مصنوعة من عجينة الدقيق، السكر، الزبدة، والشوكولاتة." at bounding box center [246, 98] width 33 height 26
click at [227, 97] on h6 "Description Ar: تريتس مخبوزة مصنوعة من عجينة الدقيق، السكر، الزبدة، والشوكولاتة." at bounding box center [237, 98] width 52 height 26
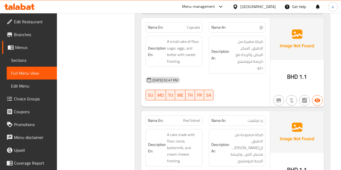
scroll to position [1918, 0]
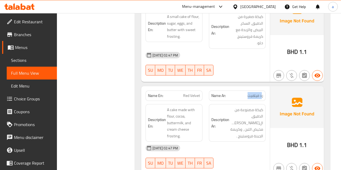
click at [263, 91] on div "Name Ar: رد فيلفيت" at bounding box center [237, 96] width 57 height 10
click at [197, 104] on div "Description En: A cake made with flour, cocoa, buttermilk, and cream cheese fro…" at bounding box center [173, 123] width 57 height 38
click at [200, 91] on div "Name En: Red Velvet" at bounding box center [173, 96] width 57 height 10
click at [237, 107] on span "كيكة مصنوعة من الدقيق، الكاكاو، مخيض اللبن ، وكريمة الجبنة فروستينج ." at bounding box center [246, 123] width 33 height 33
click at [224, 107] on h6 "Description Ar: كيكة مصنوعة من الدقيق، الكاكاو، مخيض اللبن ، وكريمة الجبنة فروس…" at bounding box center [237, 123] width 52 height 33
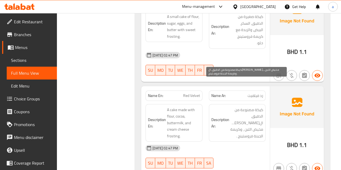
click at [234, 107] on span "كيكة مصنوعة من الدقيق، الكاكاو، مخيض اللبن ، وكريمة الجبنة فروستينج ." at bounding box center [246, 123] width 33 height 33
click at [229, 107] on h6 "Description Ar: كيكة مصنوعة من الدقيق، الكاكاو، مخيض اللبن ، وكريمة الجبنة فروس…" at bounding box center [237, 123] width 52 height 33
click at [239, 107] on span "كيكة مصنوعة من الدقيق، الكاكاو، مخيض اللبن ، وكريمة الجبنة فروستينج ." at bounding box center [246, 123] width 33 height 33
click at [247, 104] on div "Description Ar: كيكة مصنوعة من الدقيق، الكاكاو، مخيض اللبن ، وكريمة الجبنة فروس…" at bounding box center [237, 123] width 57 height 38
click at [224, 107] on h6 "Description Ar: كيكة مصنوعة من الدقيق، الكاكاو، مخيض اللبن ، وكريمة الجبنة فروس…" at bounding box center [237, 123] width 52 height 33
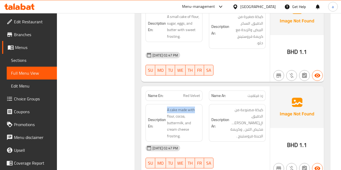
click at [200, 104] on div "Description En: A cake made with flour, cocoa, buttermilk, and cream cheese fro…" at bounding box center [173, 123] width 57 height 38
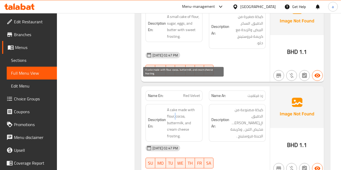
click at [174, 107] on span "A cake made with flour, cocoa, buttermilk, and cream cheese frosting." at bounding box center [183, 123] width 33 height 33
click at [194, 107] on h6 "Description En: A cake made with flour, cocoa, buttermilk, and cream cheese fro…" at bounding box center [174, 123] width 52 height 33
click at [174, 107] on span "A cake made with flour, cocoa, buttermilk, and cream cheese frosting." at bounding box center [183, 123] width 33 height 33
click at [176, 109] on span "A cake made with flour, cocoa, buttermilk, and cream cheese frosting." at bounding box center [183, 123] width 33 height 33
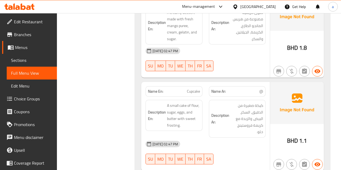
scroll to position [1828, 0]
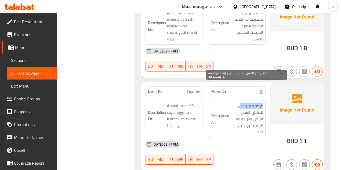
click at [267, 97] on div "Description Ar: كيكة صغيرة من الدقيق، السكر، البيض، والزبدة مع كريمة فروستينج ح…" at bounding box center [236, 119] width 63 height 44
click at [251, 103] on span "كيكة صغيرة من الدقيق، السكر، البيض، والزبدة مع كريمة فروستينج حلو." at bounding box center [246, 119] width 33 height 33
click at [261, 103] on span "كيكة صغيرة من الدقيق، السكر، البيض، والزبدة مع كريمة فروستينج حلو." at bounding box center [246, 119] width 33 height 33
click at [254, 103] on span "كيكة صغيرة من الدقيق، السكر، البيض، والزبدة مع كريمة فروستينج حلو." at bounding box center [246, 119] width 33 height 33
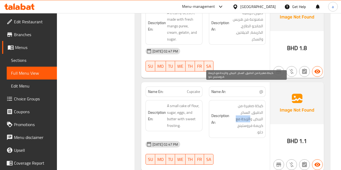
click at [232, 103] on span "كيكة صغيرة من الدقيق، السكر، البيض، والزبدة مع كريمة فروستينج حلو." at bounding box center [246, 119] width 33 height 33
click at [243, 111] on div "Description Ar: كيكة صغيرة من الدقيق، السكر، البيض، والزبدة مع كريمة فروستينج ح…" at bounding box center [237, 119] width 57 height 38
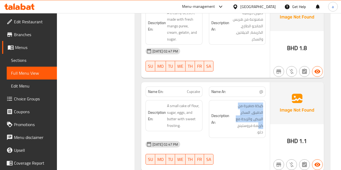
click at [223, 108] on h6 "Description Ar: كيكة صغيرة من الدقيق، السكر، البيض، والزبدة مع كريمة فروستينج ح…" at bounding box center [237, 119] width 52 height 33
click at [152, 109] on strong "Description En:" at bounding box center [157, 115] width 18 height 13
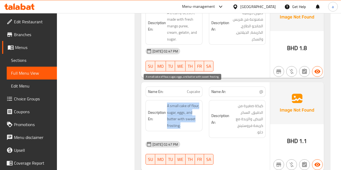
click at [205, 97] on div "Description En: A small cake of flour, sugar, eggs, and butter with sweet frost…" at bounding box center [205, 119] width 126 height 44
click at [185, 103] on span "A small cake of flour, sugar, eggs, and butter with sweet frosting." at bounding box center [183, 116] width 33 height 26
click at [171, 103] on span "A small cake of flour, sugar, eggs, and butter with sweet frosting." at bounding box center [183, 116] width 33 height 26
click at [183, 103] on h6 "Description En: A small cake of flour, sugar, eggs, and butter with sweet frost…" at bounding box center [174, 116] width 52 height 26
click at [182, 103] on span "A small cake of flour, sugar, eggs, and butter with sweet frosting." at bounding box center [183, 116] width 33 height 26
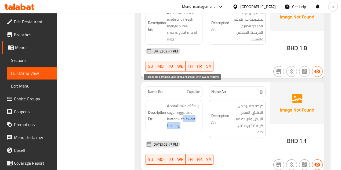
click at [186, 103] on span "A small cake of flour, sugar, eggs, and butter with sweet frosting." at bounding box center [183, 116] width 33 height 26
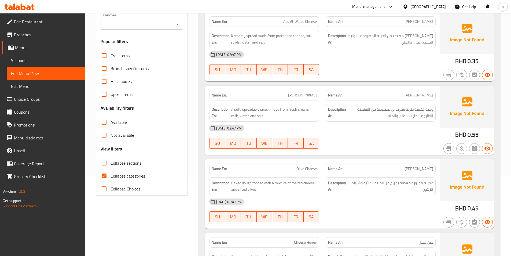
scroll to position [80, 0]
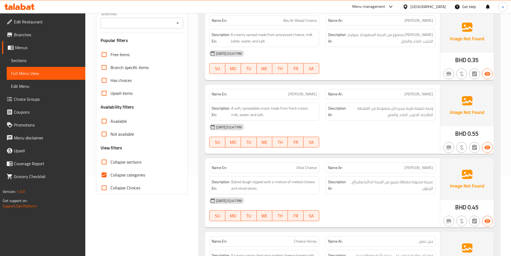
click at [113, 172] on span "Collapse categories" at bounding box center [127, 174] width 35 height 6
click at [110, 172] on input "Collapse categories" at bounding box center [104, 174] width 13 height 13
checkbox input "false"
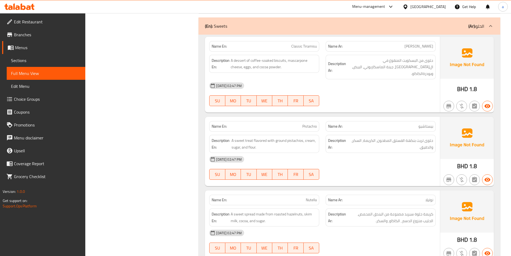
scroll to position [1161, 0]
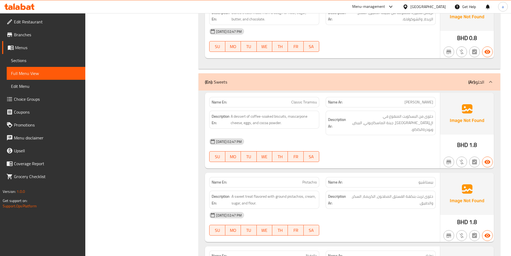
click at [60, 50] on span "Menus" at bounding box center [48, 47] width 66 height 6
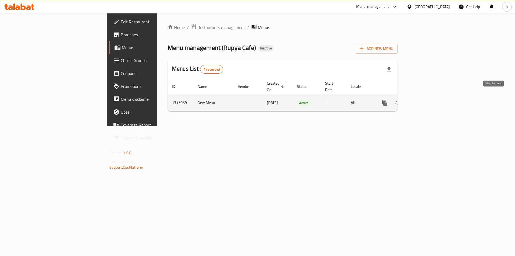
click at [426, 100] on icon "enhanced table" at bounding box center [423, 102] width 5 height 5
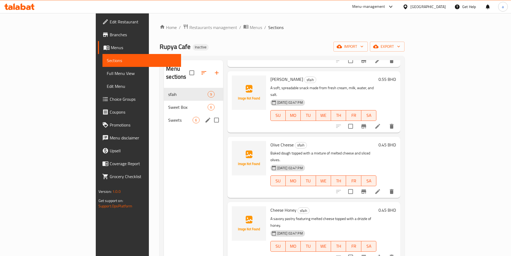
scroll to position [80, 0]
click at [164, 119] on nav "sfaih 9 Sweet Box 6 Sweets 6" at bounding box center [193, 107] width 59 height 43
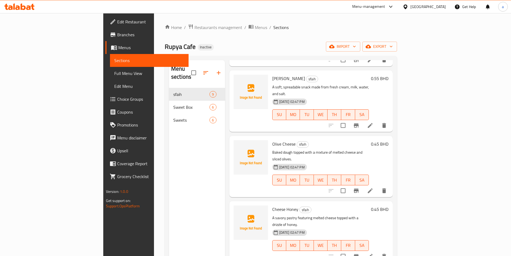
click at [173, 117] on span "Sweets" at bounding box center [191, 120] width 36 height 6
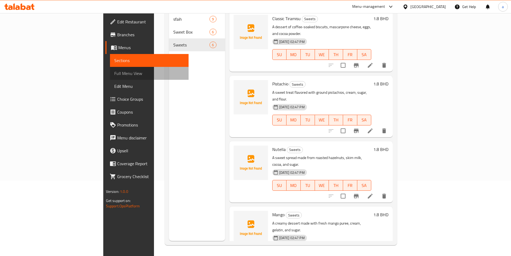
click at [114, 72] on span "Full Menu View" at bounding box center [149, 73] width 70 height 6
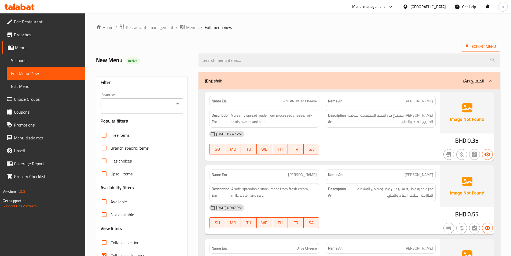
scroll to position [134, 0]
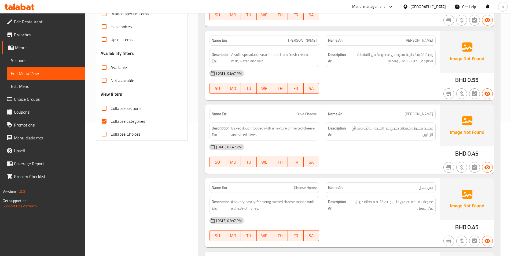
click at [119, 120] on span "Collapse categories" at bounding box center [127, 121] width 35 height 6
click at [110, 120] on input "Collapse categories" at bounding box center [104, 121] width 13 height 13
checkbox input "false"
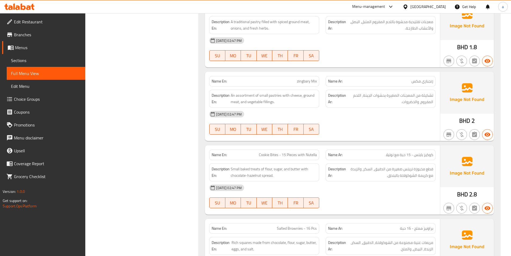
scroll to position [644, 0]
